Goal: Information Seeking & Learning: Learn about a topic

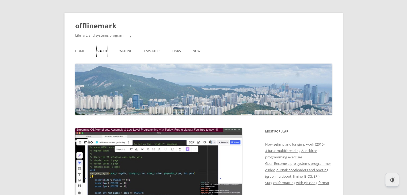
click at [105, 47] on link "About" at bounding box center [102, 51] width 11 height 12
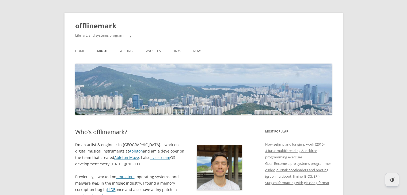
scroll to position [139, 0]
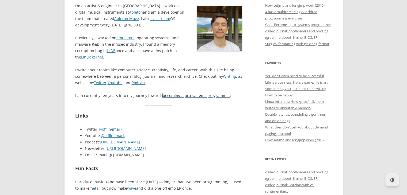
click at [194, 97] on link "becoming a pro systems programmer" at bounding box center [196, 95] width 67 height 5
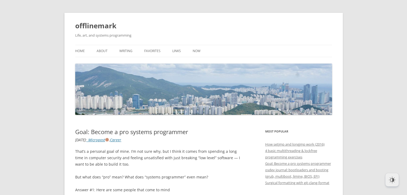
click at [196, 94] on img at bounding box center [203, 89] width 257 height 51
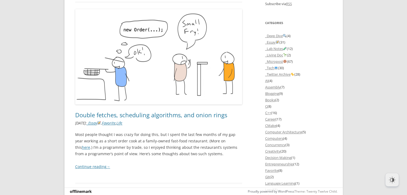
scroll to position [452, 0]
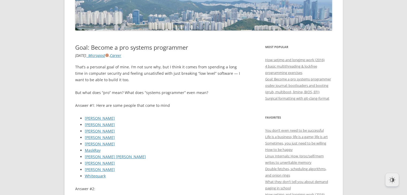
scroll to position [84, 0]
drag, startPoint x: 111, startPoint y: 120, endPoint x: 85, endPoint y: 116, distance: 26.7
click at [85, 116] on li "[PERSON_NAME]" at bounding box center [164, 119] width 158 height 6
copy link "[PERSON_NAME]"
drag, startPoint x: 108, startPoint y: 126, endPoint x: 80, endPoint y: 127, distance: 27.9
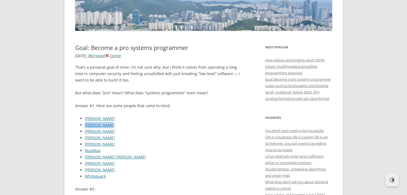
click at [85, 127] on li "[PERSON_NAME]" at bounding box center [164, 125] width 158 height 6
copy link "[PERSON_NAME]"
drag, startPoint x: 118, startPoint y: 132, endPoint x: 84, endPoint y: 131, distance: 34.8
click at [84, 131] on ul "[PERSON_NAME] [PERSON_NAME] [PERSON_NAME] [PERSON_NAME] [PERSON_NAME] MaskRay […" at bounding box center [158, 148] width 167 height 64
copy link "[PERSON_NAME]"
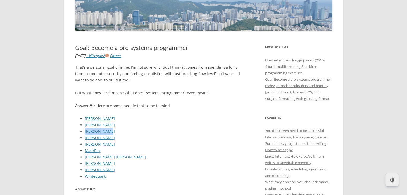
drag, startPoint x: 123, startPoint y: 169, endPoint x: 83, endPoint y: 168, distance: 40.2
click at [83, 168] on ul "[PERSON_NAME] [PERSON_NAME] [PERSON_NAME] [PERSON_NAME] [PERSON_NAME] MaskRay […" at bounding box center [158, 148] width 167 height 64
copy link "[PERSON_NAME]"
drag, startPoint x: 111, startPoint y: 143, endPoint x: 81, endPoint y: 146, distance: 29.9
click at [85, 146] on li "[PERSON_NAME]" at bounding box center [164, 144] width 158 height 6
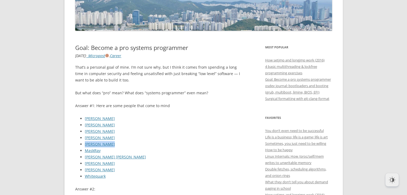
copy link "[PERSON_NAME]"
